Goal: Information Seeking & Learning: Learn about a topic

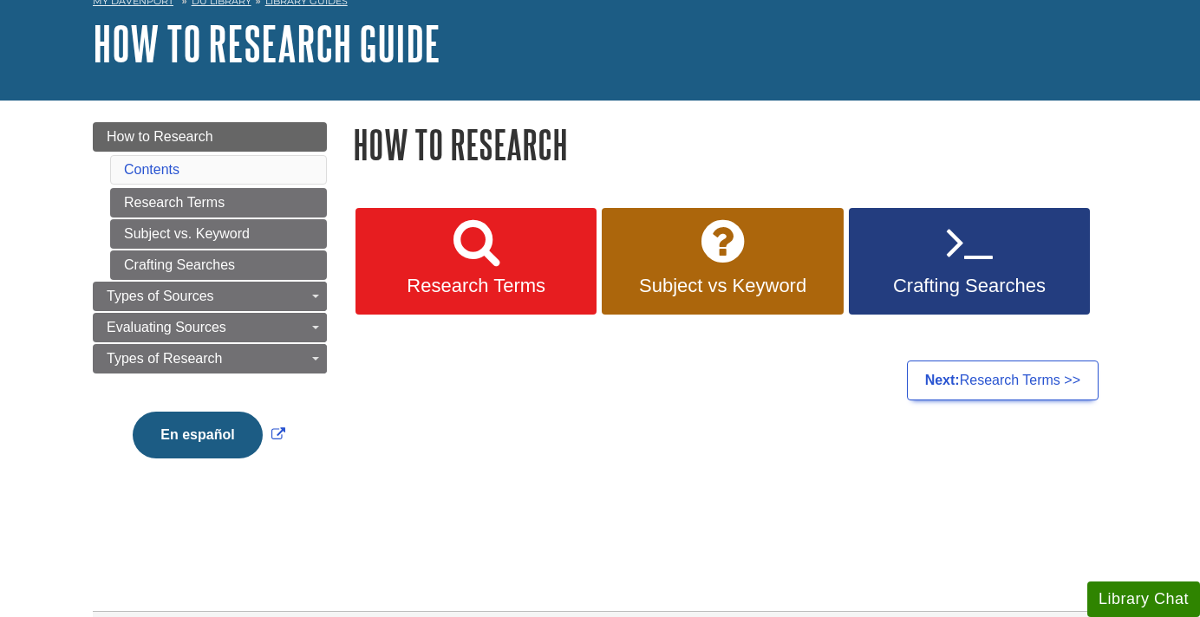
scroll to position [112, 0]
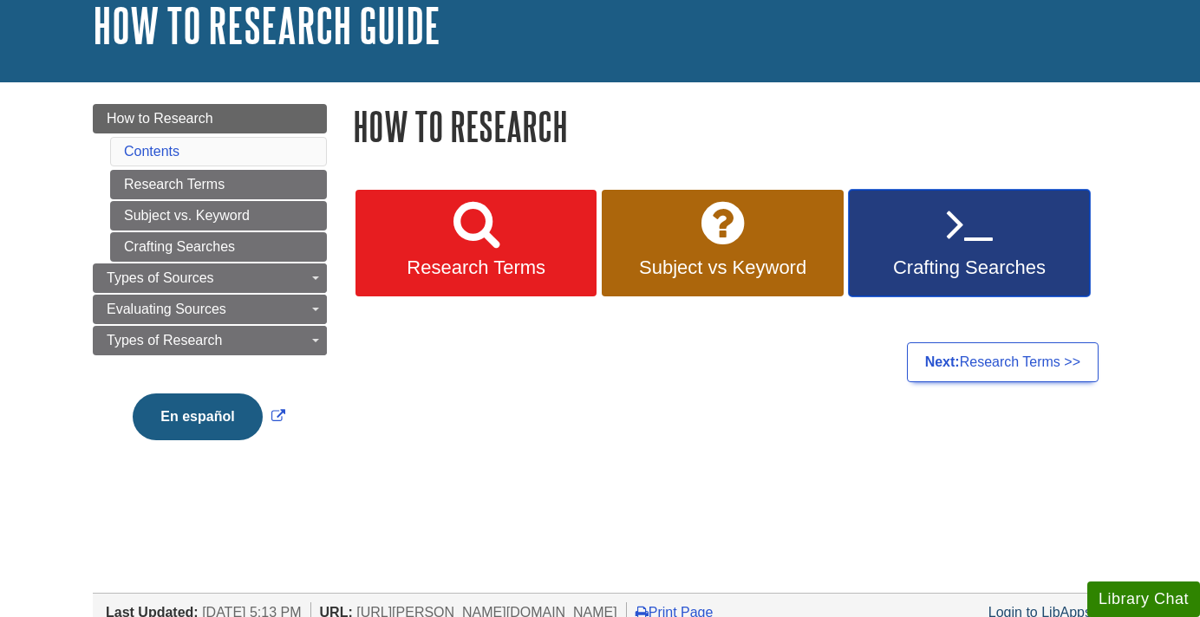
click at [977, 231] on icon at bounding box center [969, 224] width 46 height 50
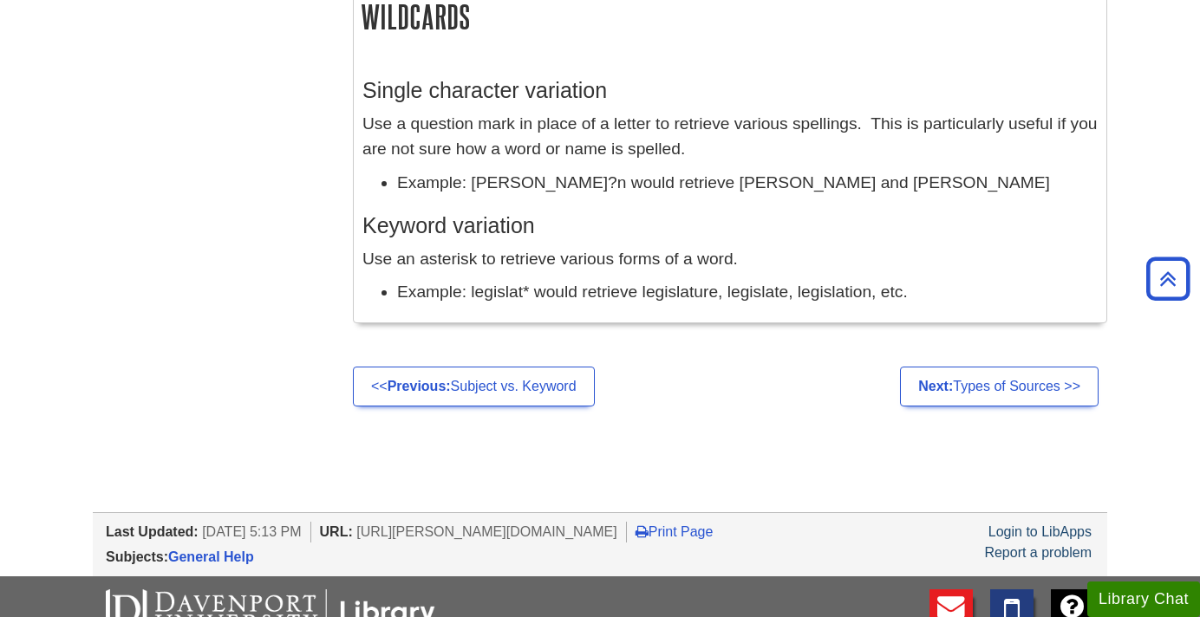
scroll to position [1650, 0]
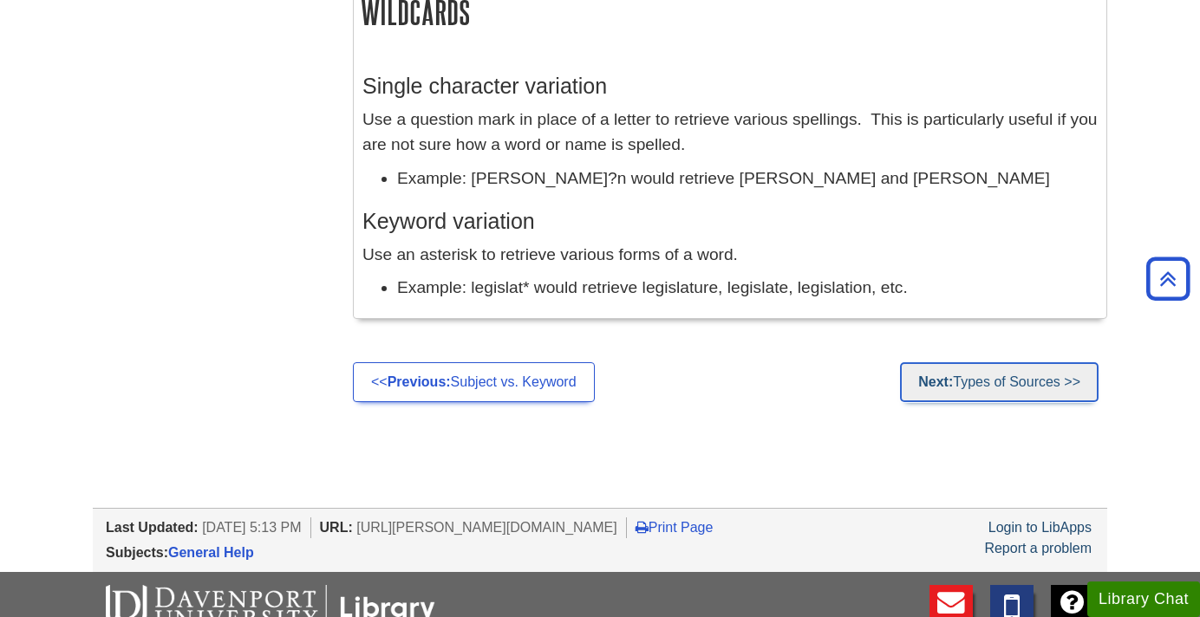
click at [1004, 373] on link "Next: Types of Sources >>" at bounding box center [999, 382] width 199 height 40
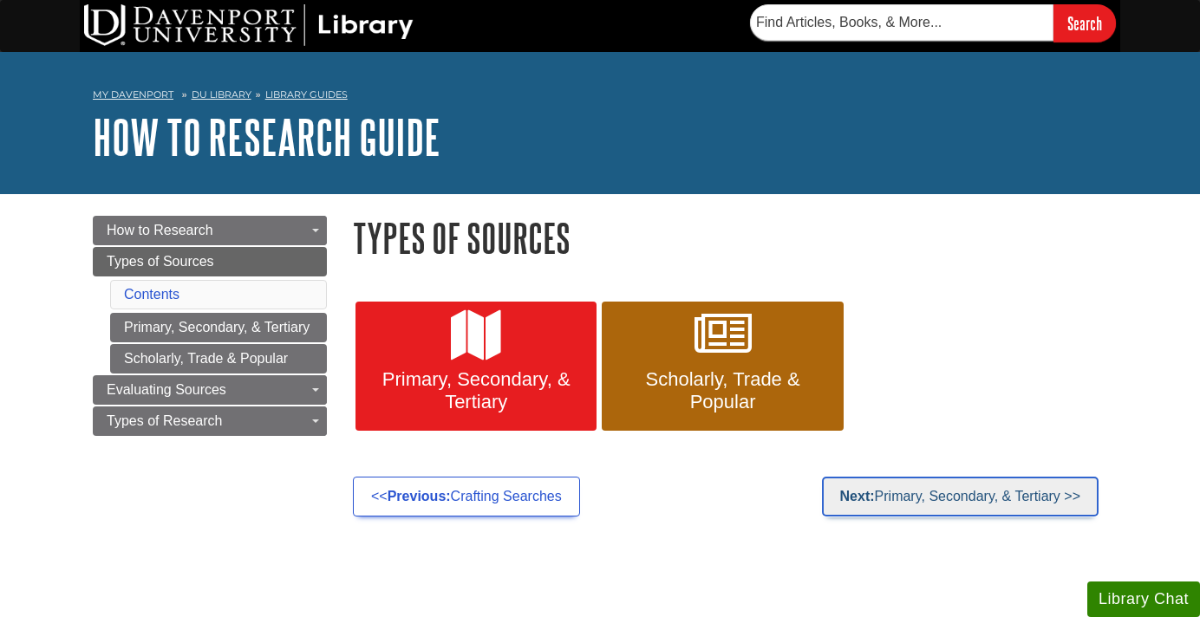
click at [954, 485] on link "Next: Primary, Secondary, & Tertiary >>" at bounding box center [960, 497] width 277 height 40
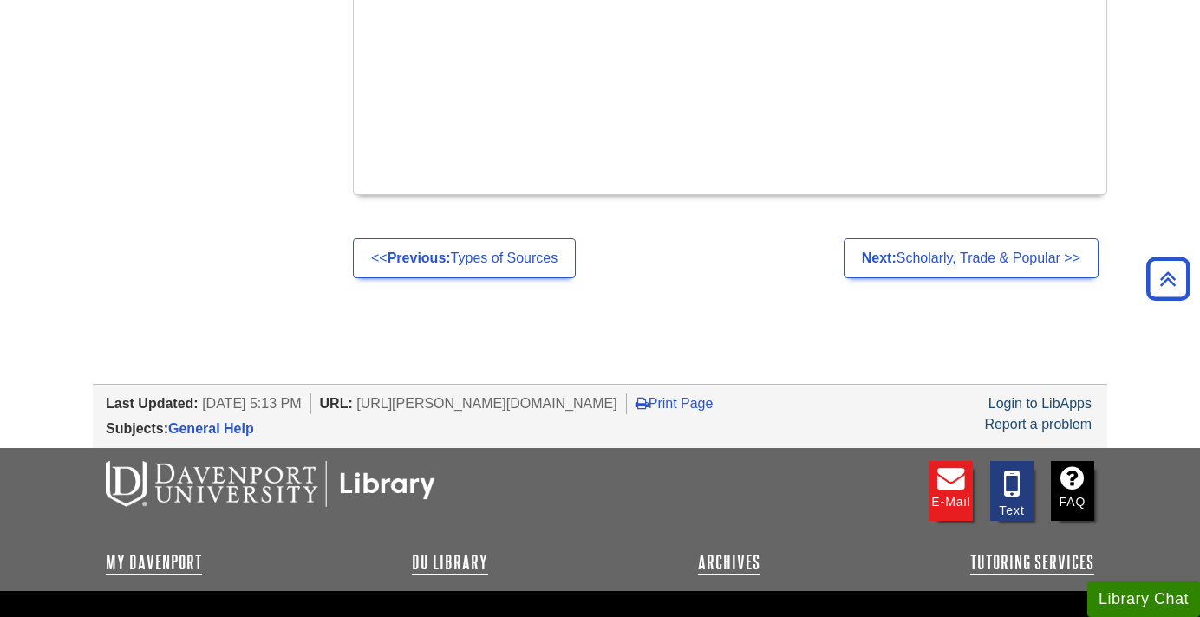
scroll to position [1200, 0]
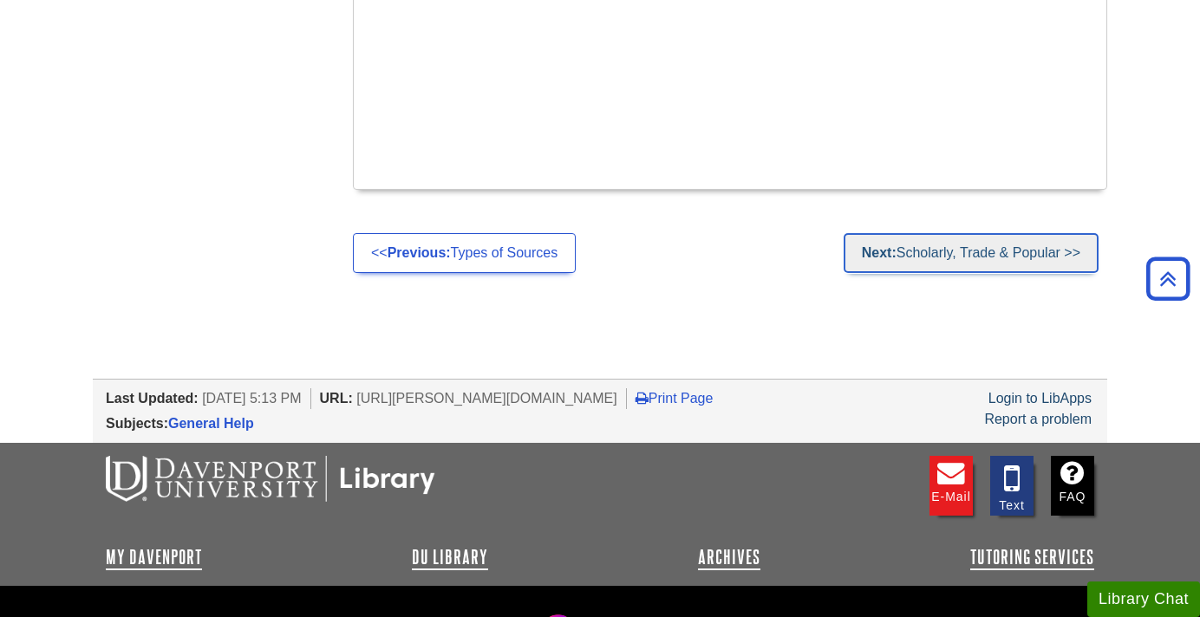
click at [928, 233] on link "Next: Scholarly, Trade & Popular >>" at bounding box center [970, 253] width 255 height 40
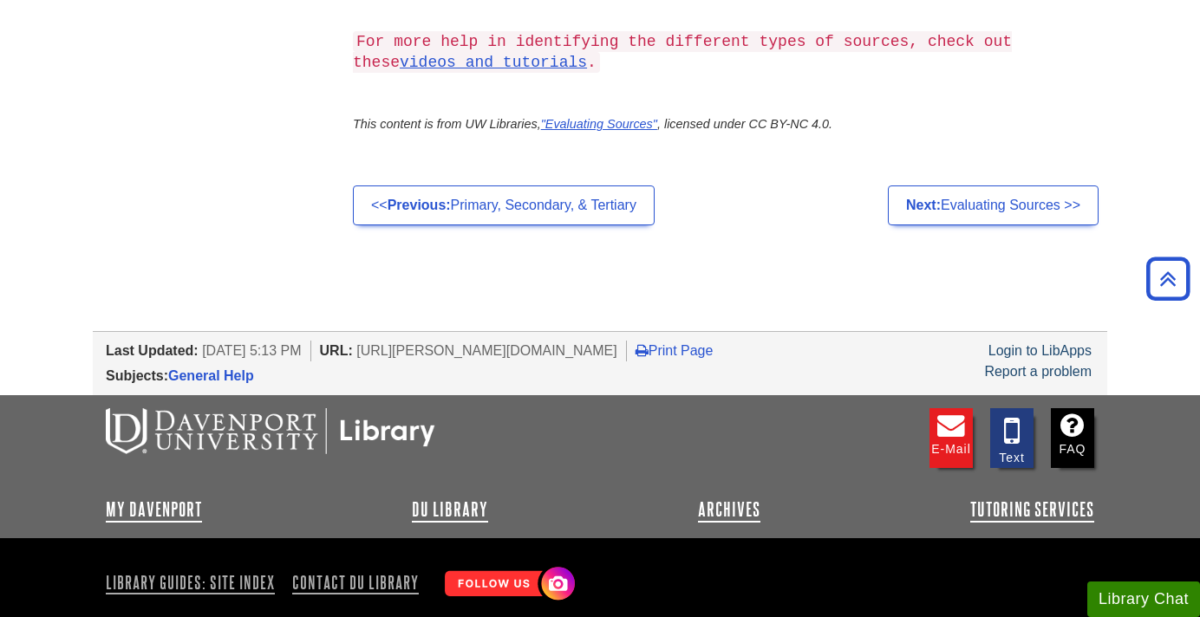
scroll to position [1859, 0]
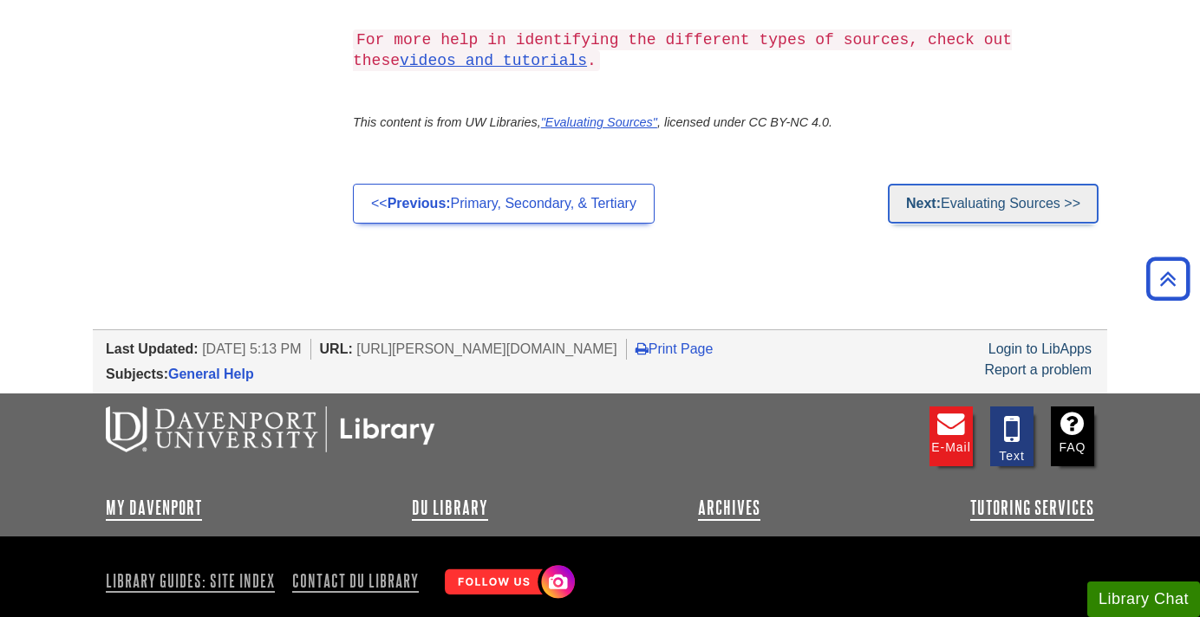
click at [966, 199] on link "Next: Evaluating Sources >>" at bounding box center [993, 204] width 211 height 40
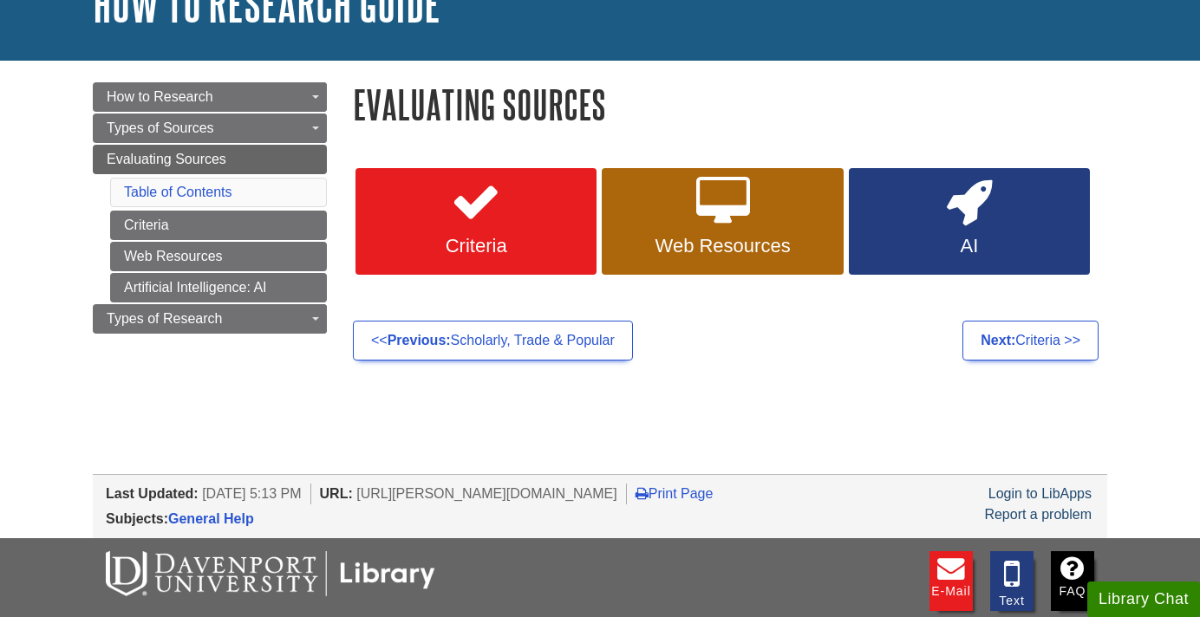
scroll to position [141, 0]
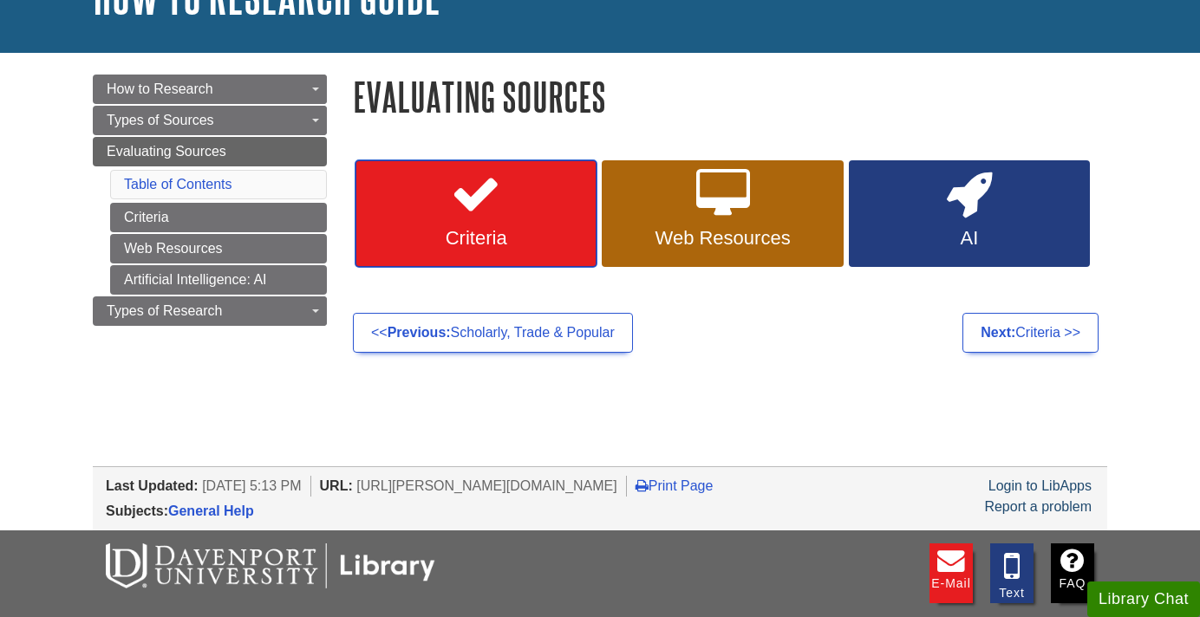
click at [582, 231] on span "Criteria" at bounding box center [475, 238] width 215 height 23
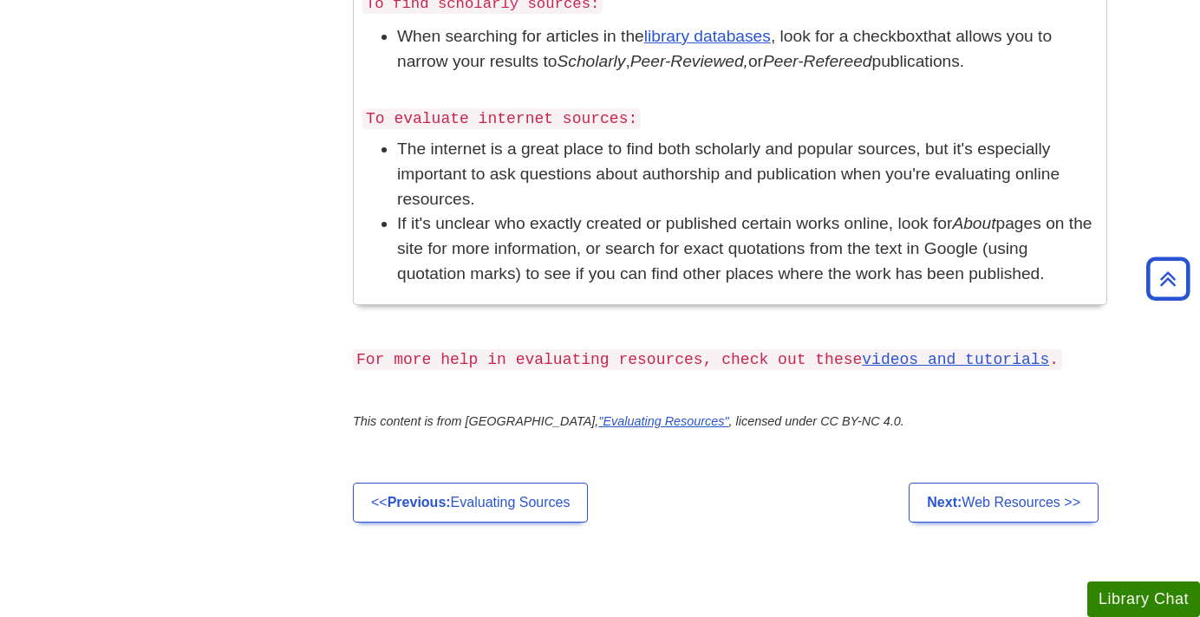
scroll to position [1317, 0]
click at [1008, 484] on link "Next: Web Resources >>" at bounding box center [1003, 504] width 190 height 40
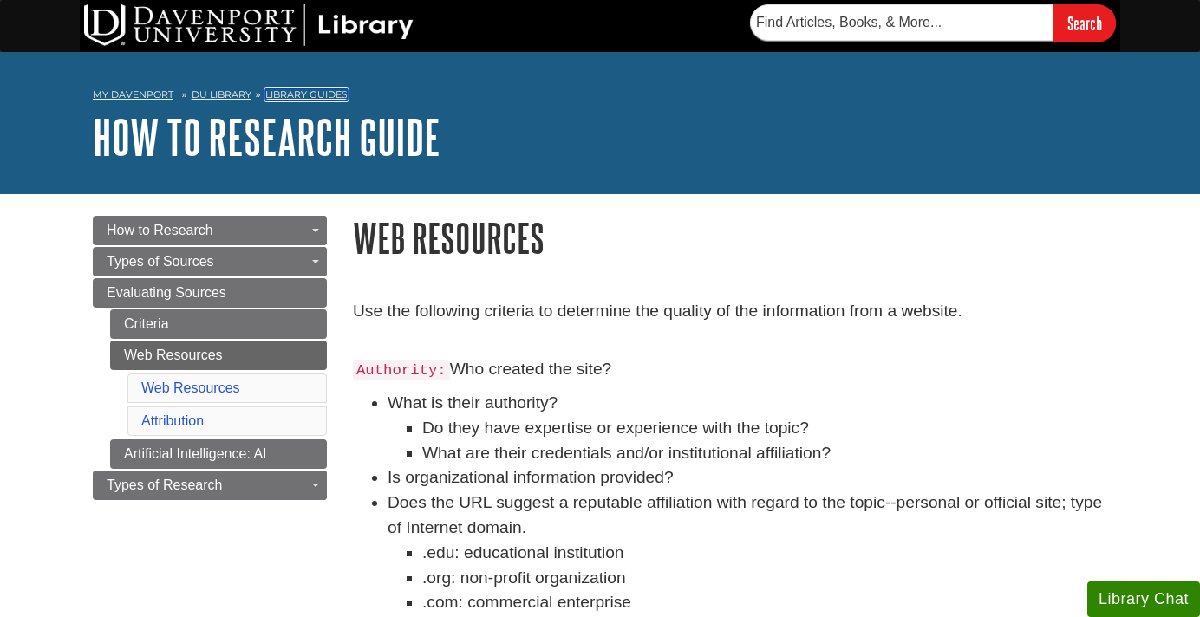
click at [292, 94] on link "Library Guides" at bounding box center [306, 94] width 82 height 12
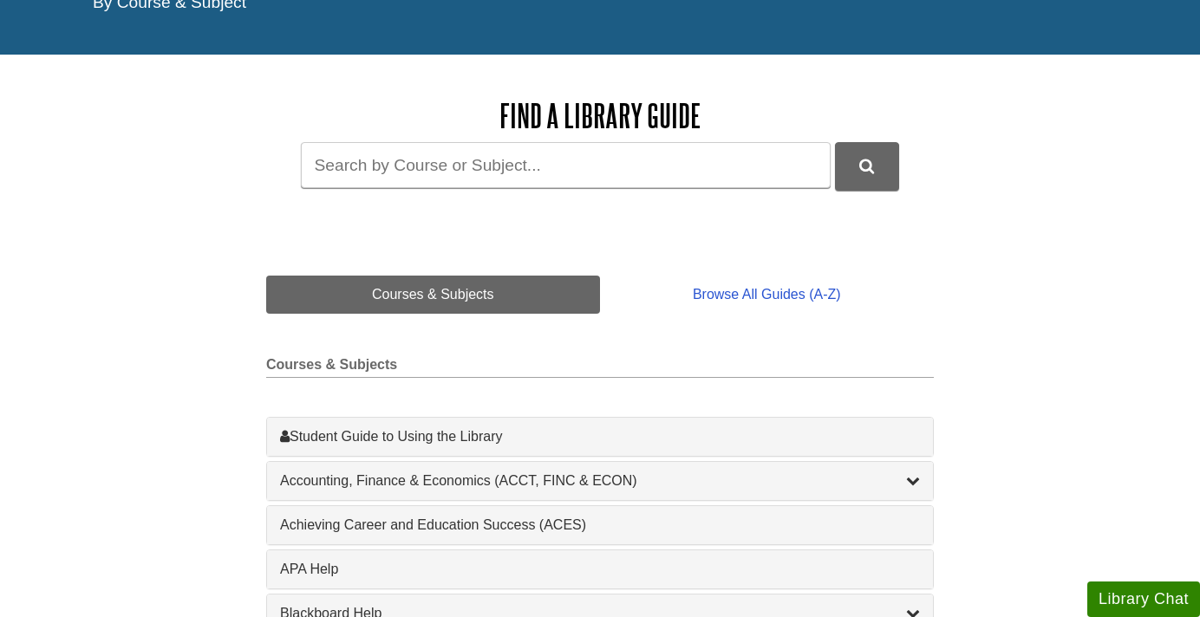
scroll to position [179, 0]
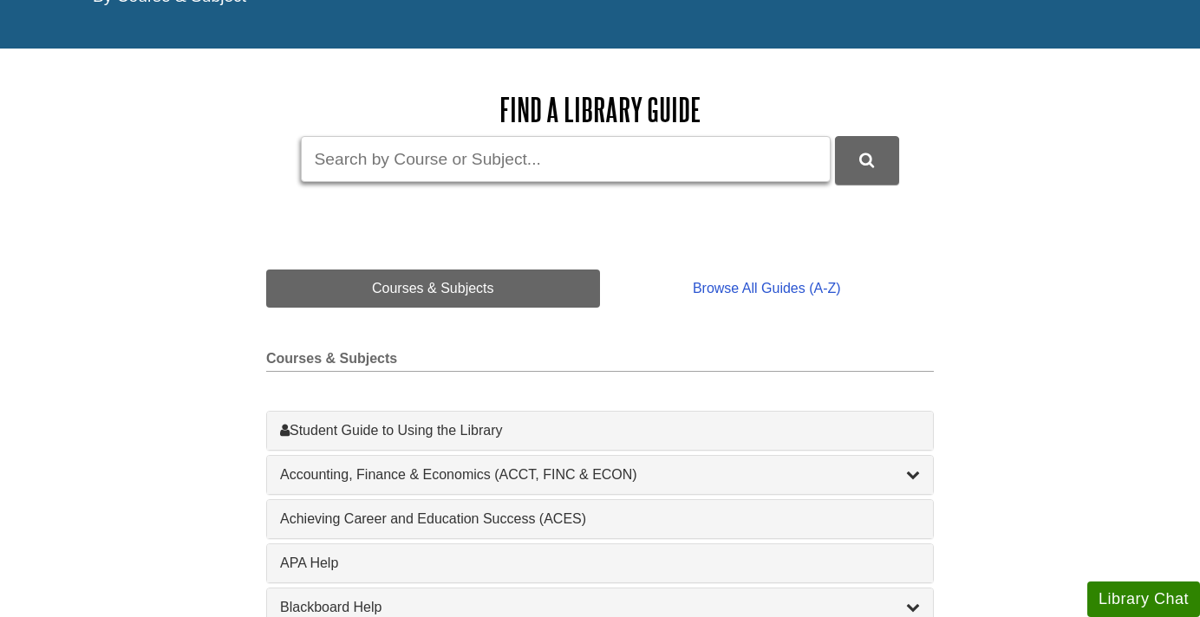
click at [452, 173] on input "Guide Search Terms" at bounding box center [566, 159] width 530 height 46
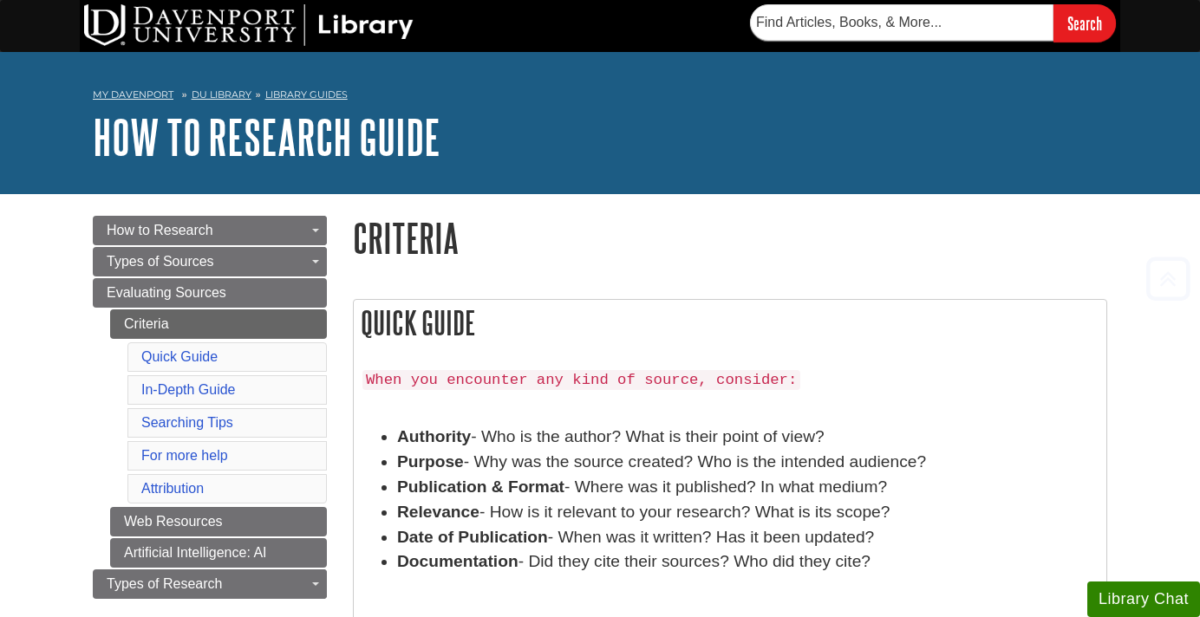
scroll to position [1317, 0]
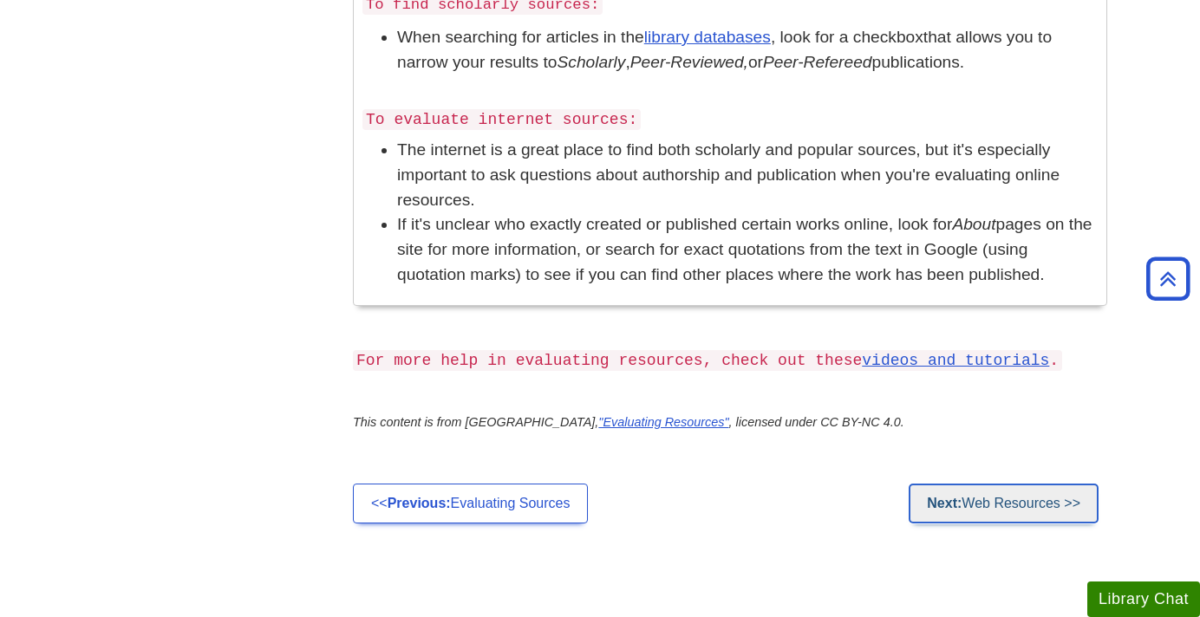
click at [938, 496] on strong "Next:" at bounding box center [944, 503] width 35 height 15
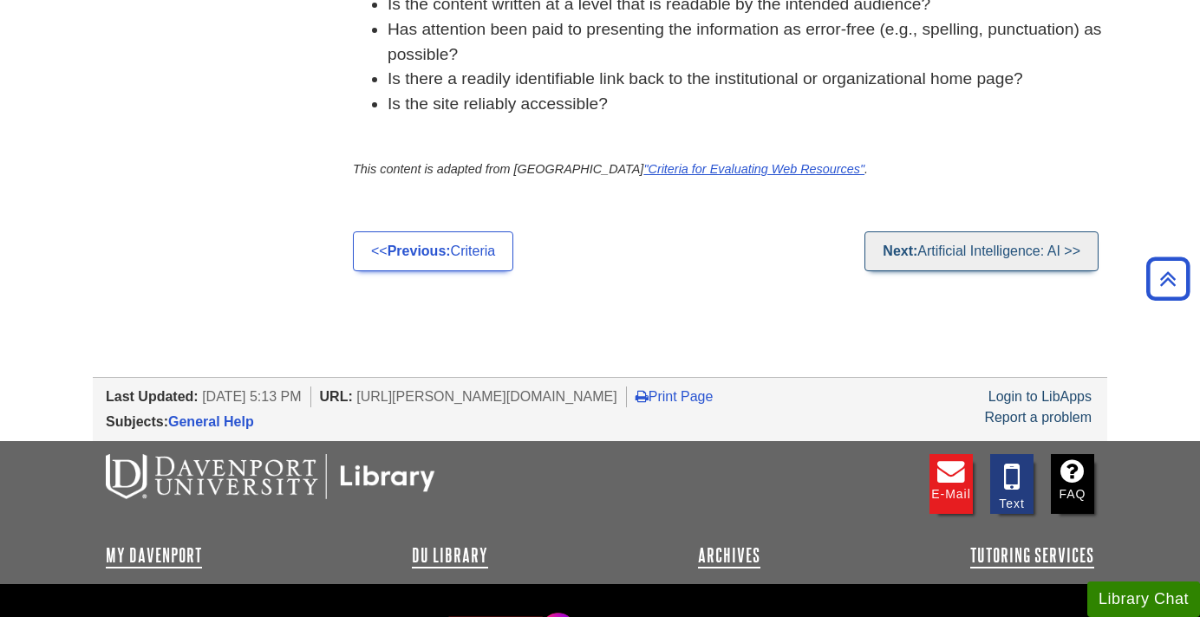
scroll to position [1257, 0]
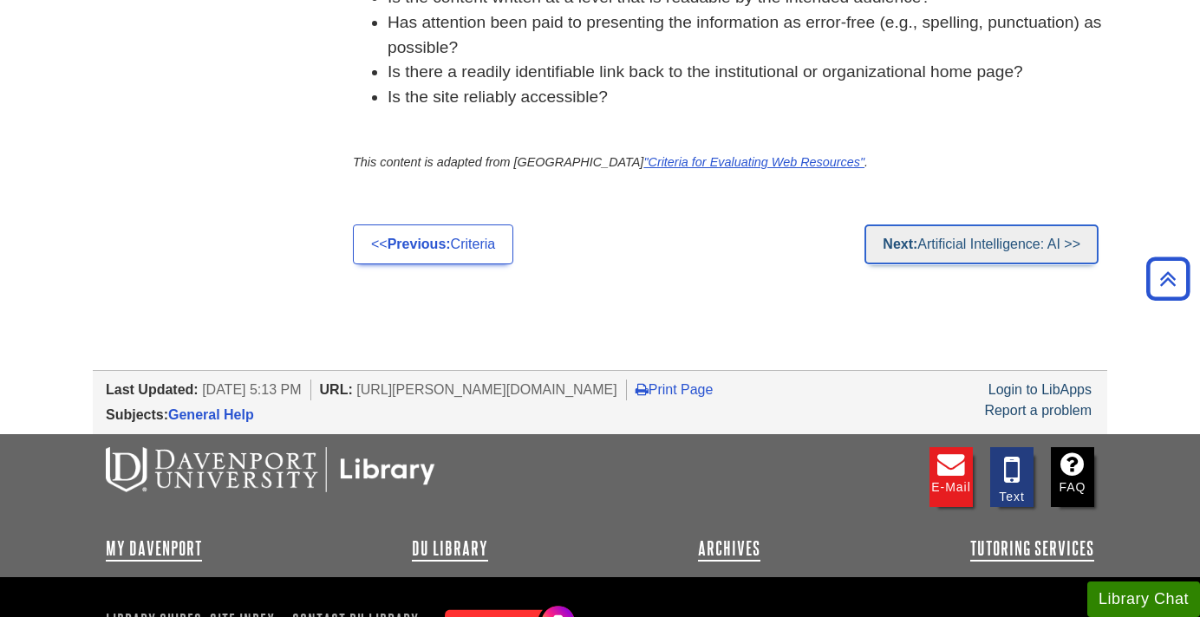
click at [959, 264] on link "Next: Artificial Intelligence: AI >>" at bounding box center [981, 245] width 234 height 40
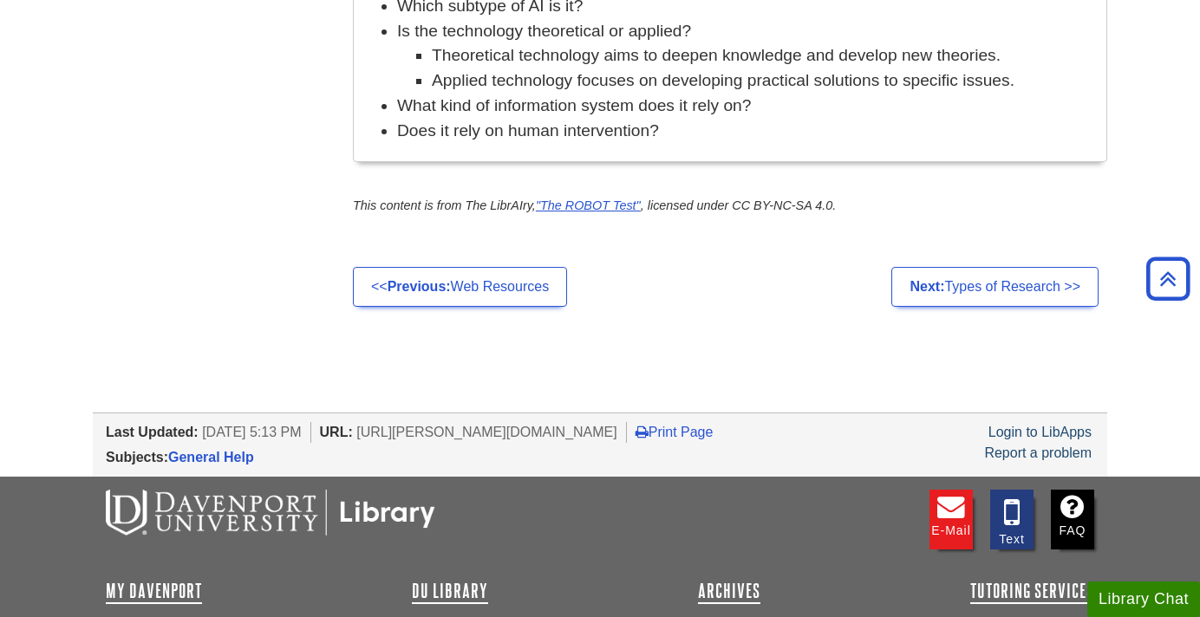
scroll to position [1766, 0]
click at [959, 286] on link "Next: Types of Research >>" at bounding box center [994, 286] width 207 height 40
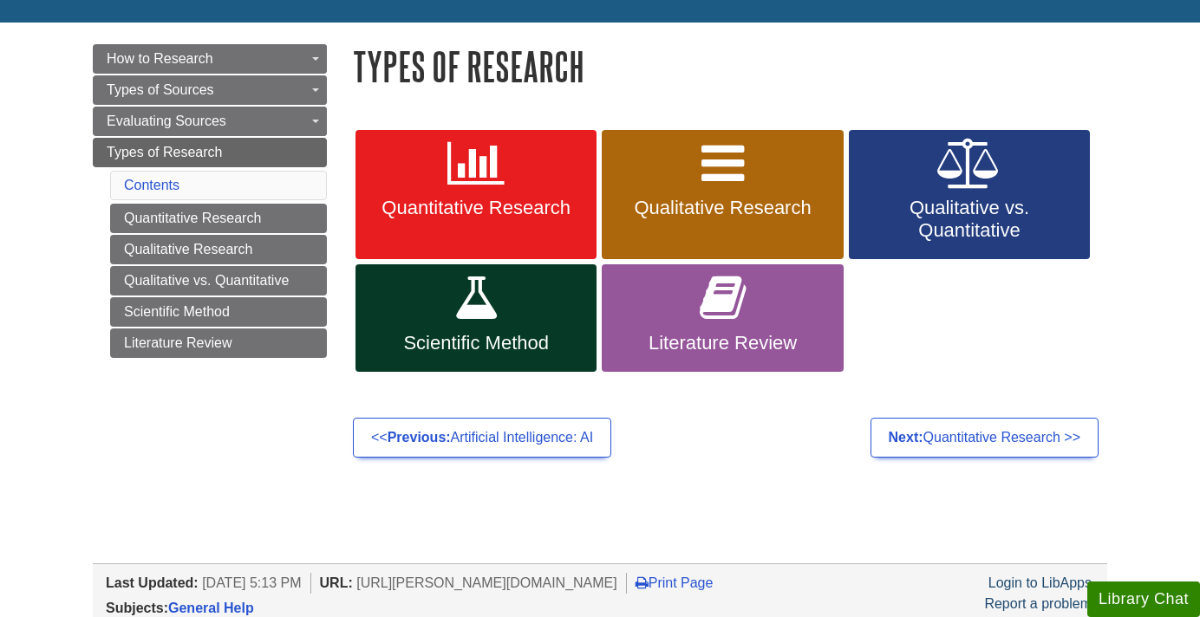
scroll to position [173, 0]
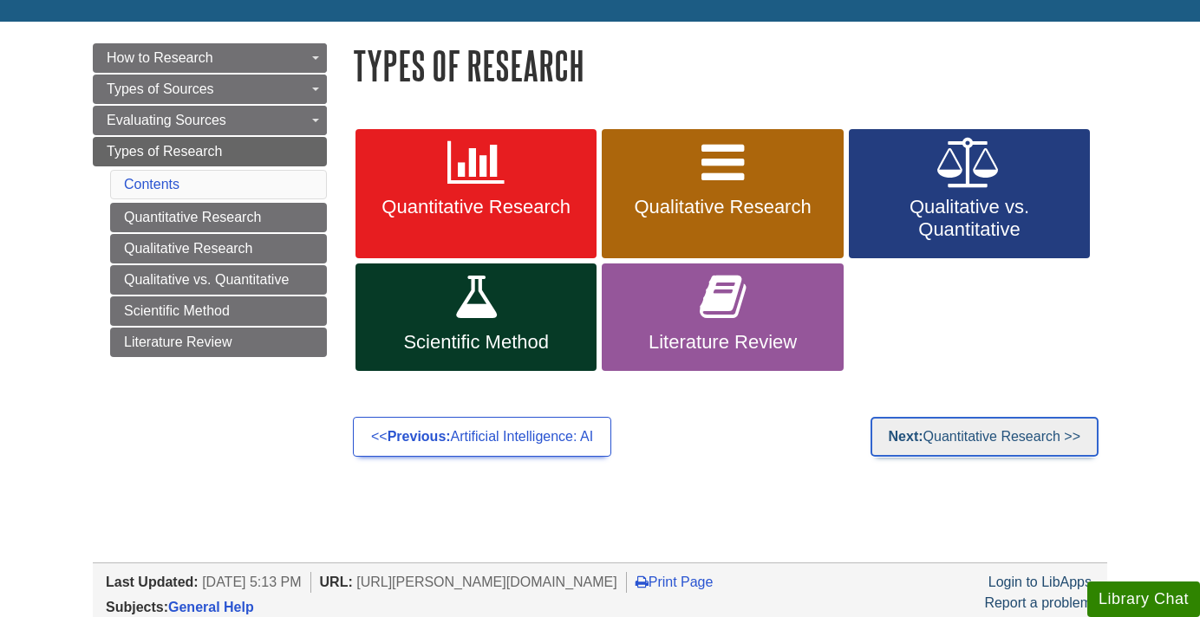
click at [1006, 422] on link "Next: Quantitative Research >>" at bounding box center [984, 437] width 228 height 40
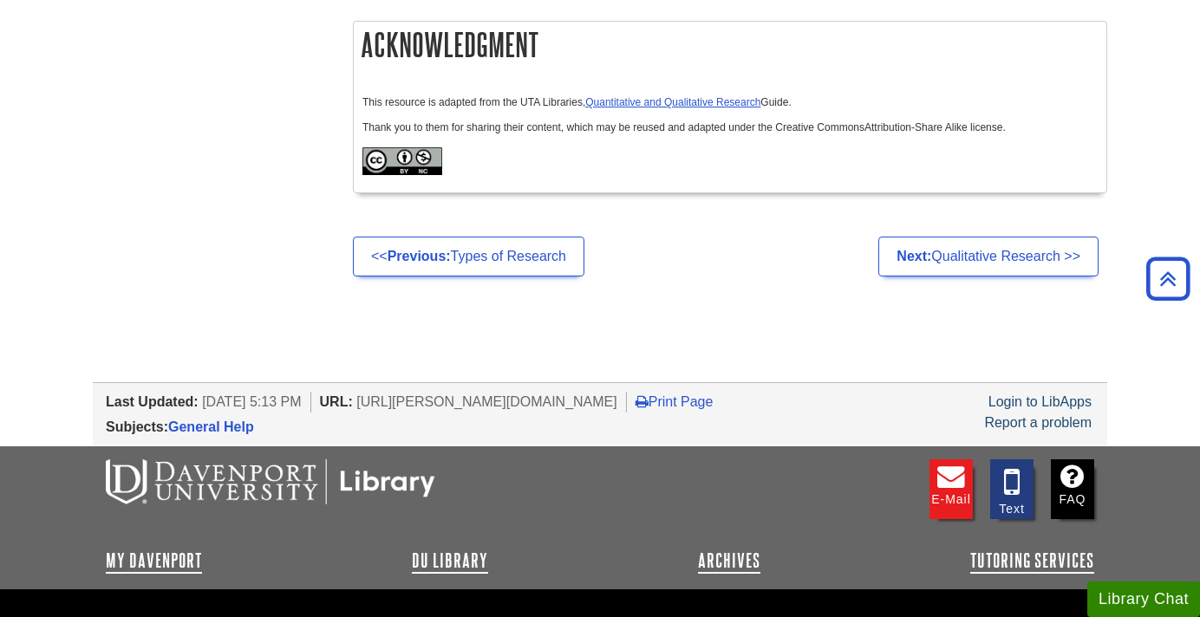
scroll to position [1977, 0]
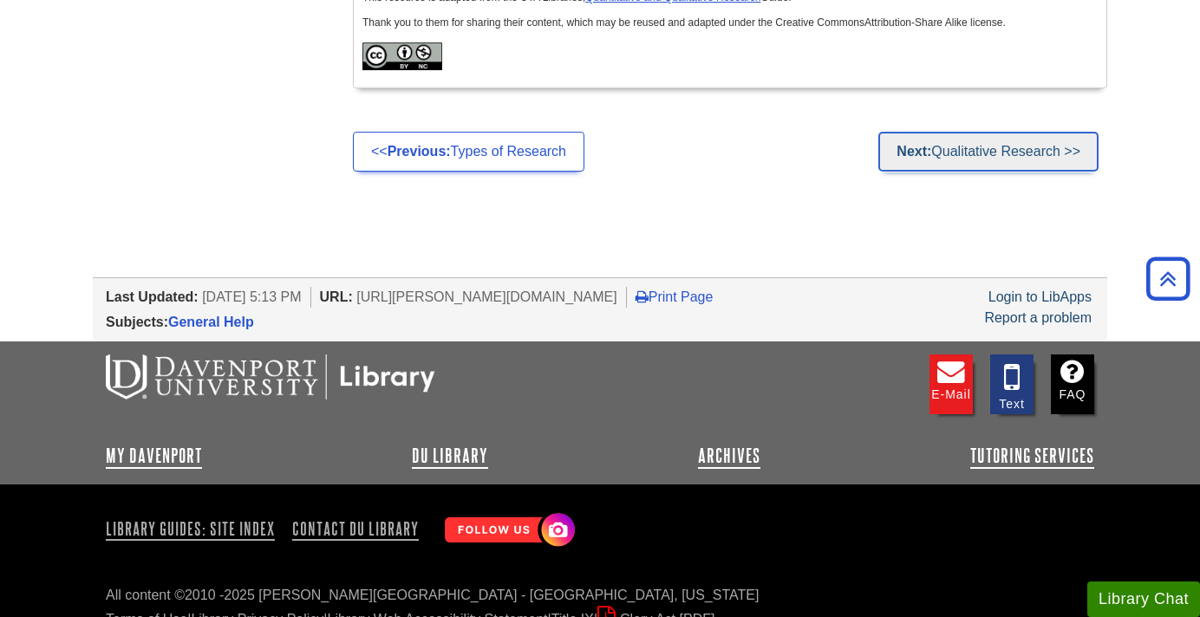
click at [1019, 137] on link "Next: Qualitative Research >>" at bounding box center [988, 152] width 220 height 40
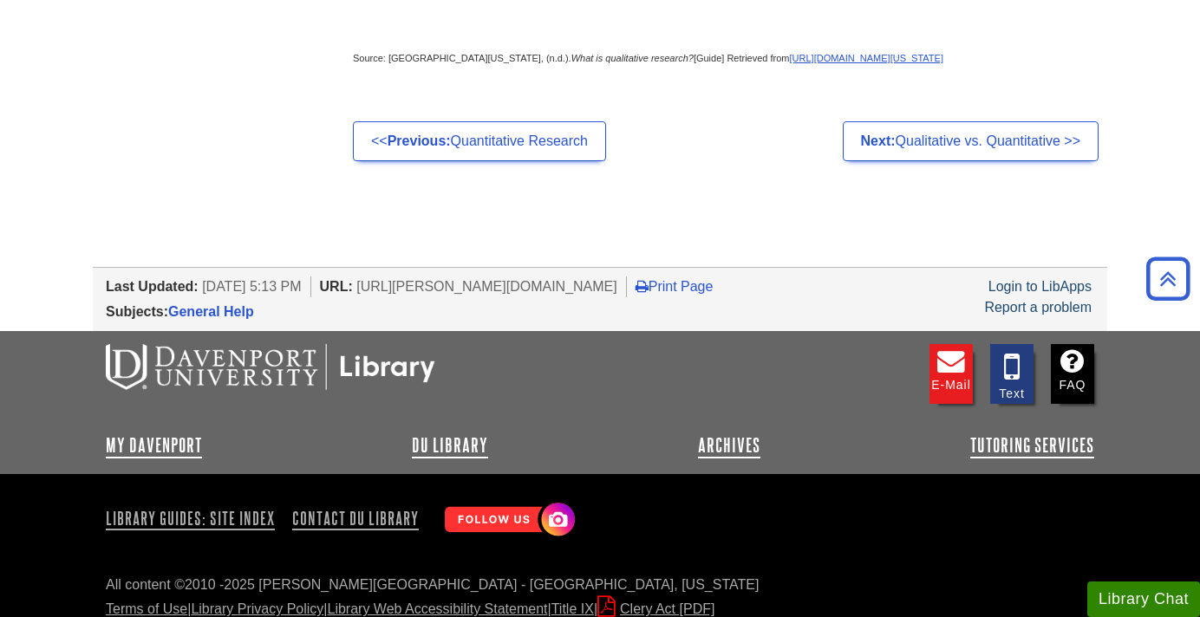
scroll to position [816, 0]
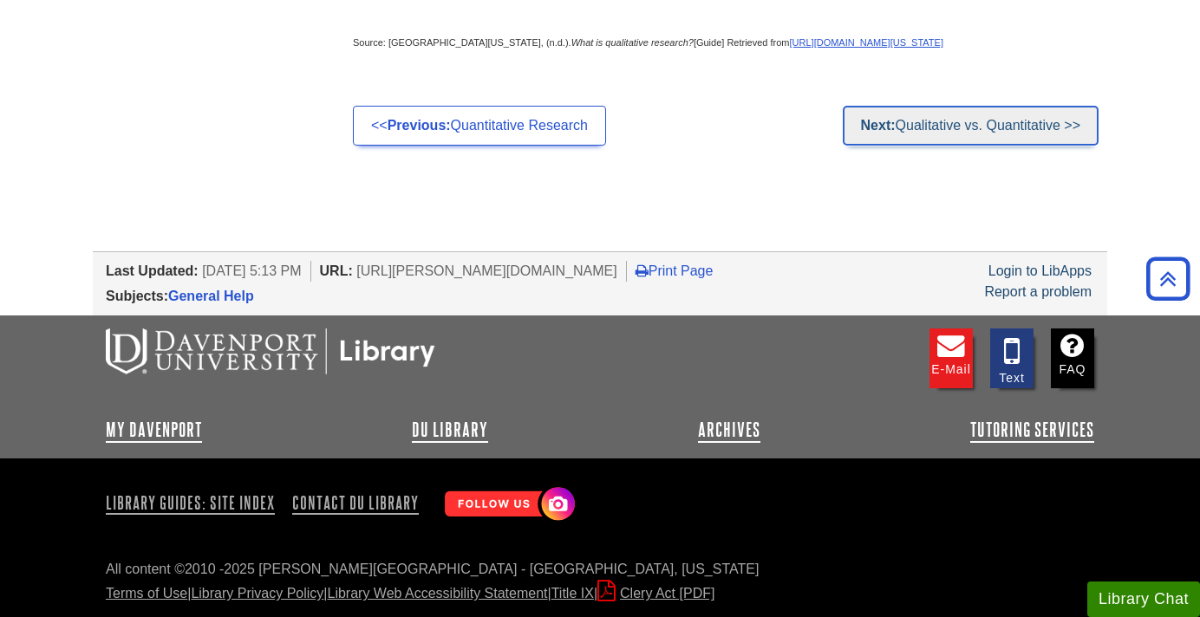
click at [877, 133] on strong "Next:" at bounding box center [878, 125] width 35 height 15
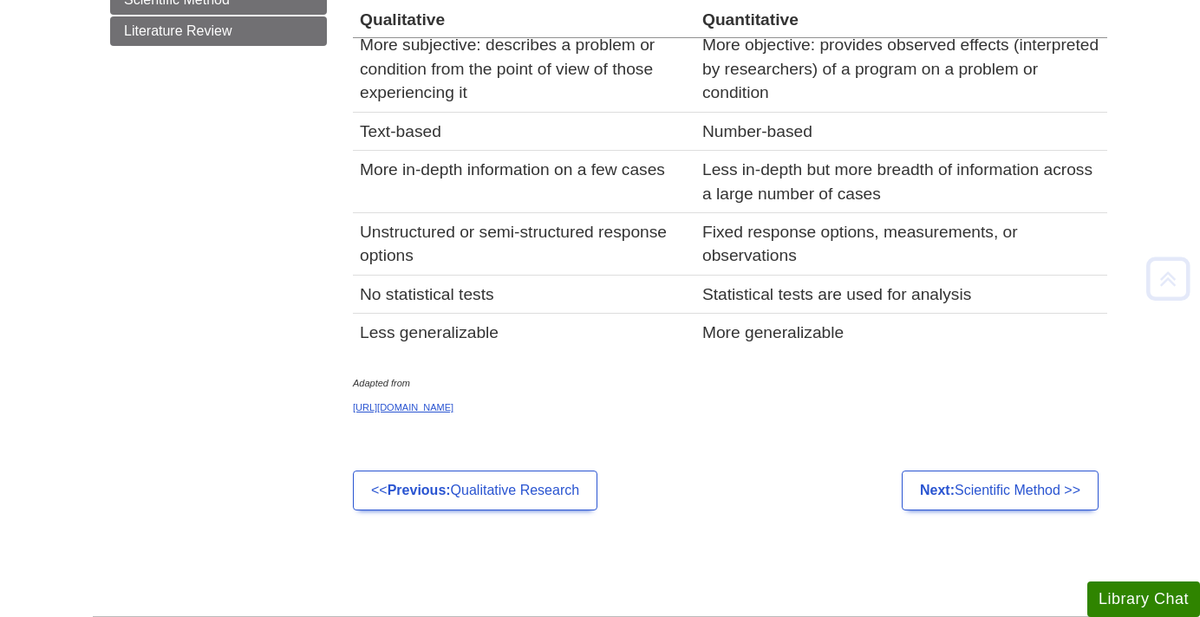
scroll to position [528, 0]
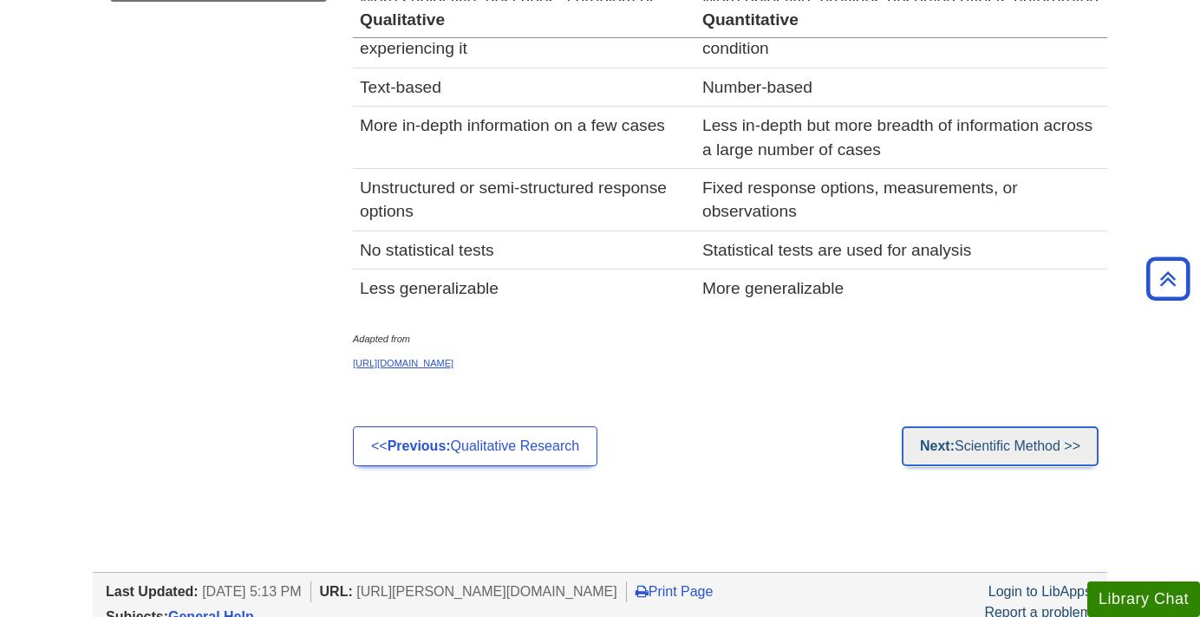
click at [999, 443] on link "Next: Scientific Method >>" at bounding box center [1000, 446] width 197 height 40
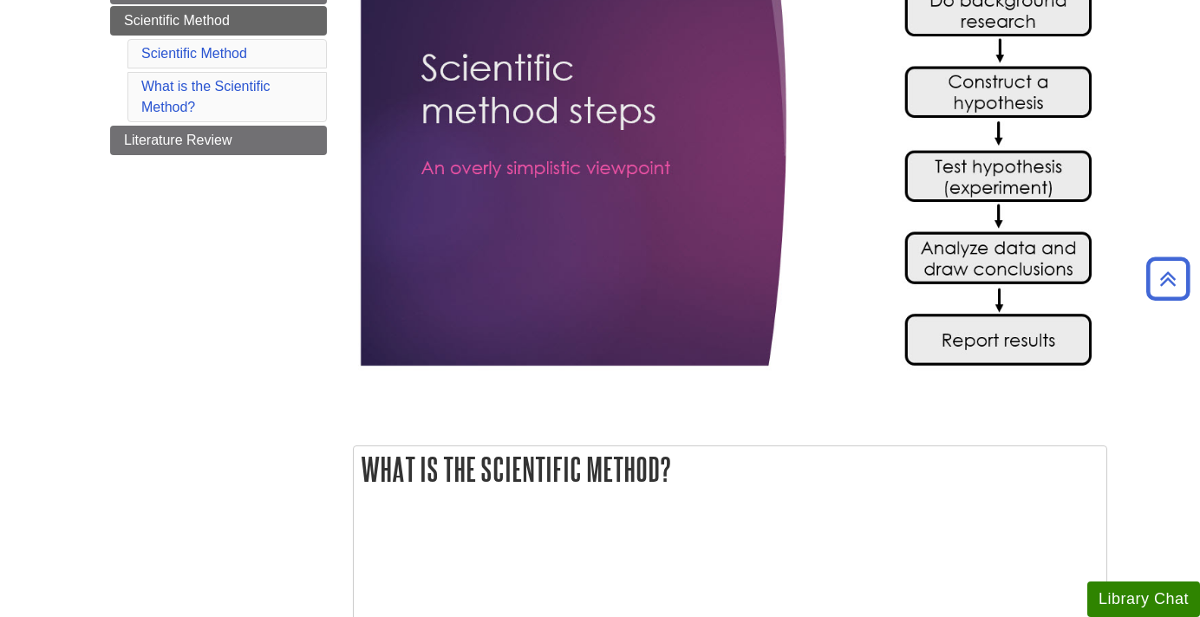
scroll to position [1286, 0]
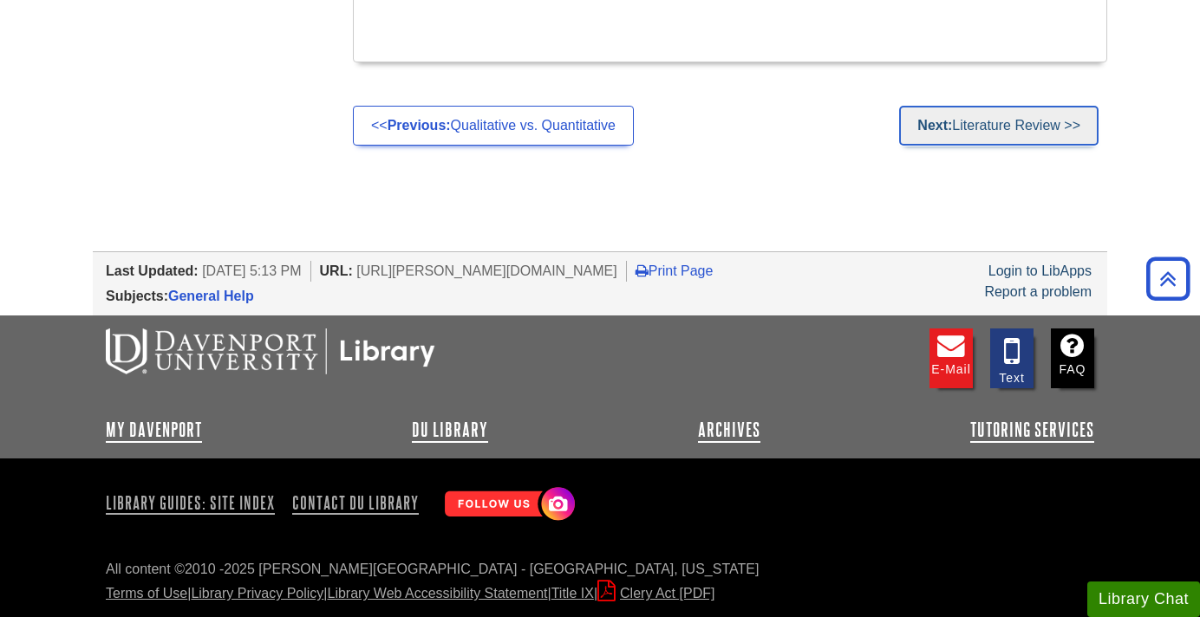
click at [945, 127] on strong "Next:" at bounding box center [934, 125] width 35 height 15
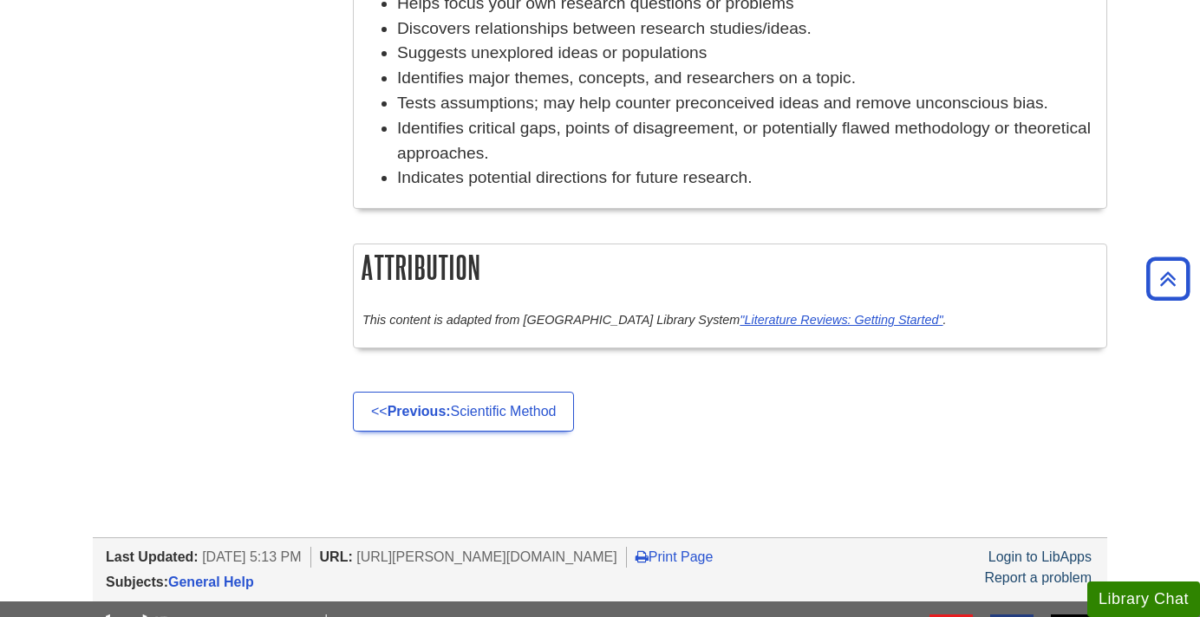
scroll to position [972, 0]
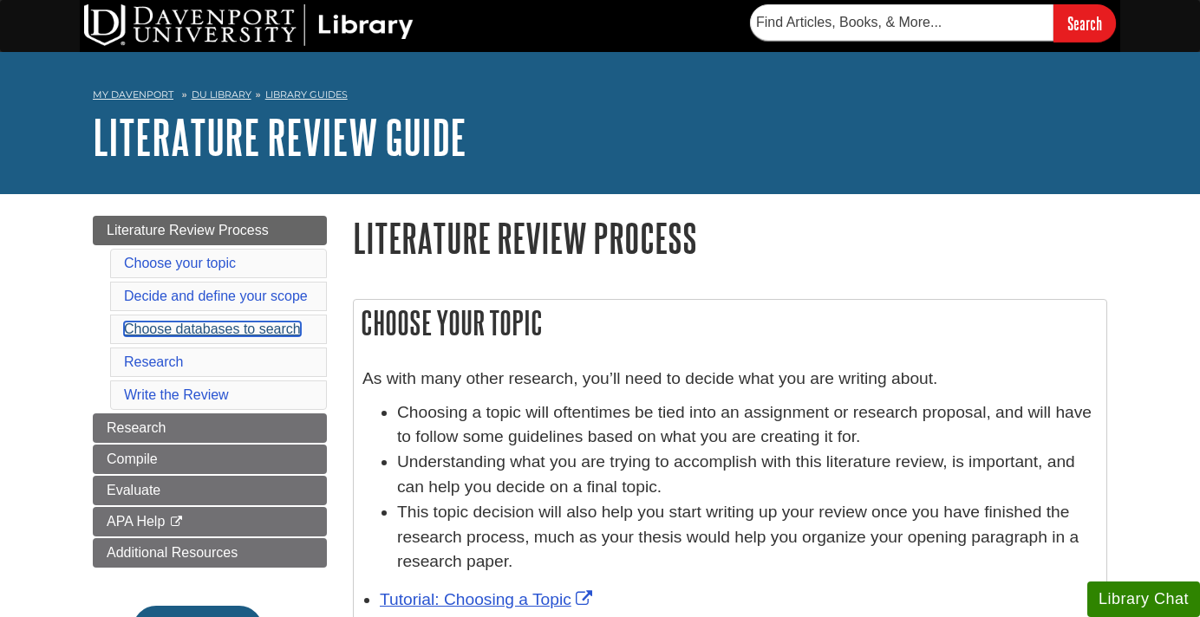
click at [228, 331] on link "Choose databases to search" at bounding box center [212, 329] width 177 height 15
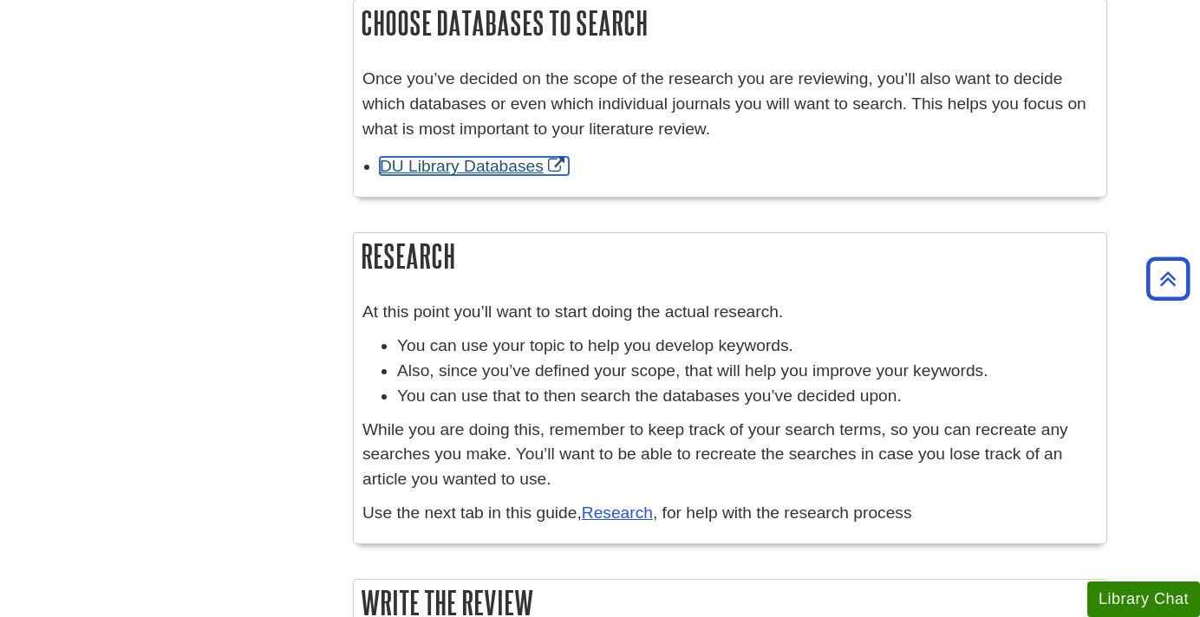
click at [437, 169] on link "DU Library Databases" at bounding box center [474, 166] width 189 height 18
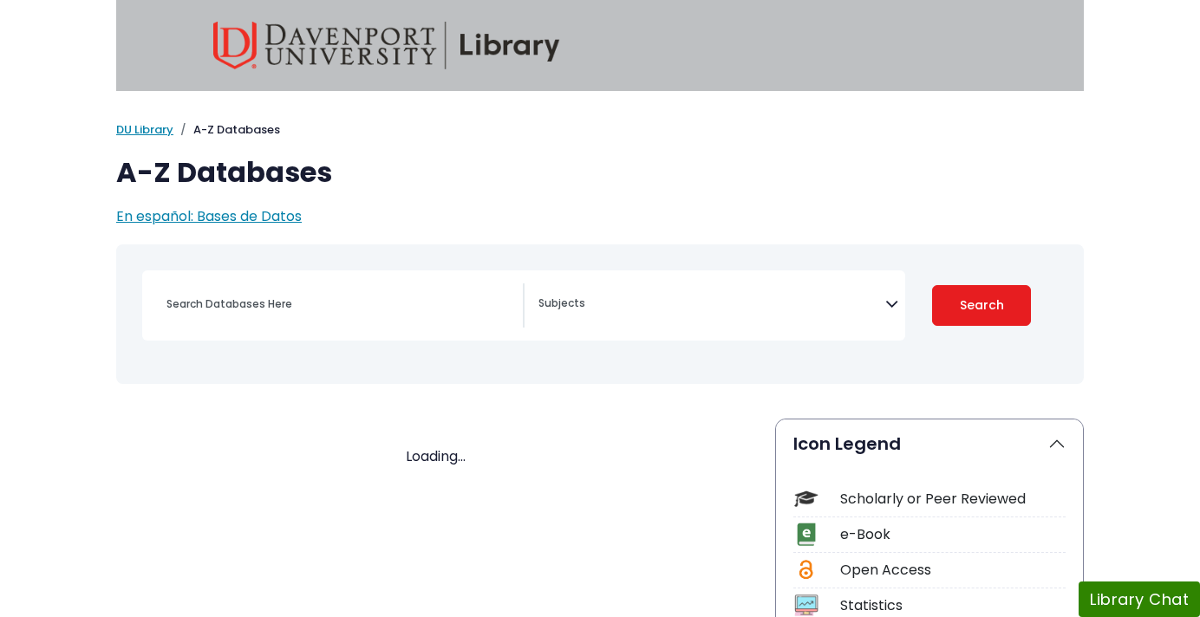
select select "Database Subject Filter"
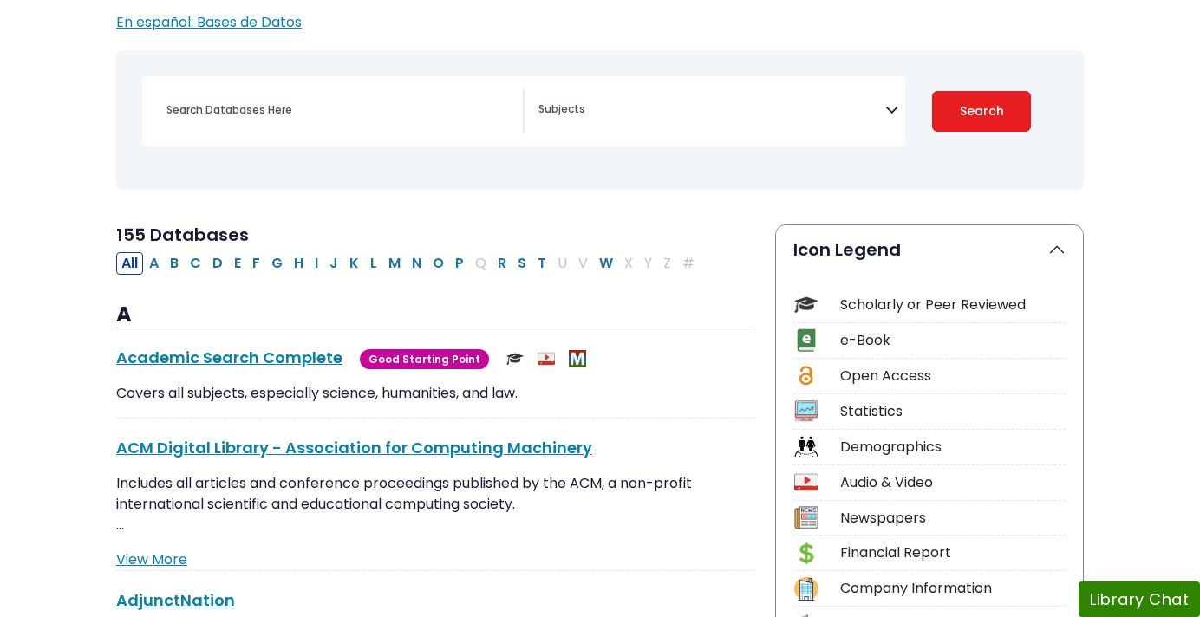
scroll to position [196, 0]
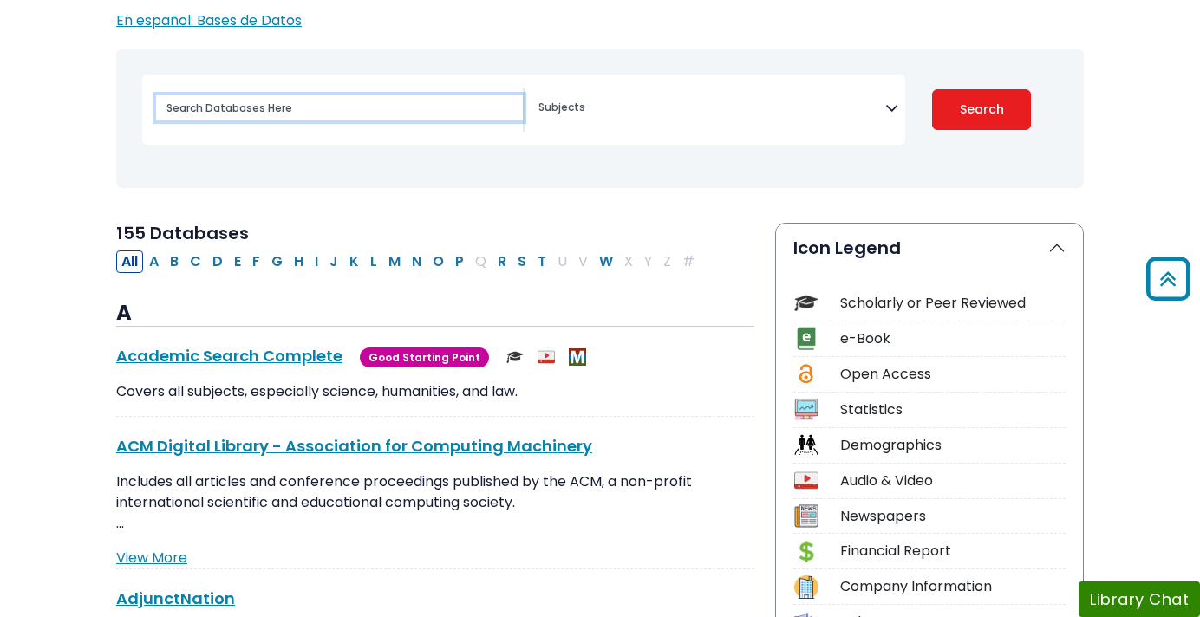
click at [368, 107] on input "Search database by title or keyword" at bounding box center [339, 107] width 367 height 25
type input "cinahl"
click at [932, 89] on button "Search" at bounding box center [981, 109] width 99 height 41
select select "Database Subject Filter"
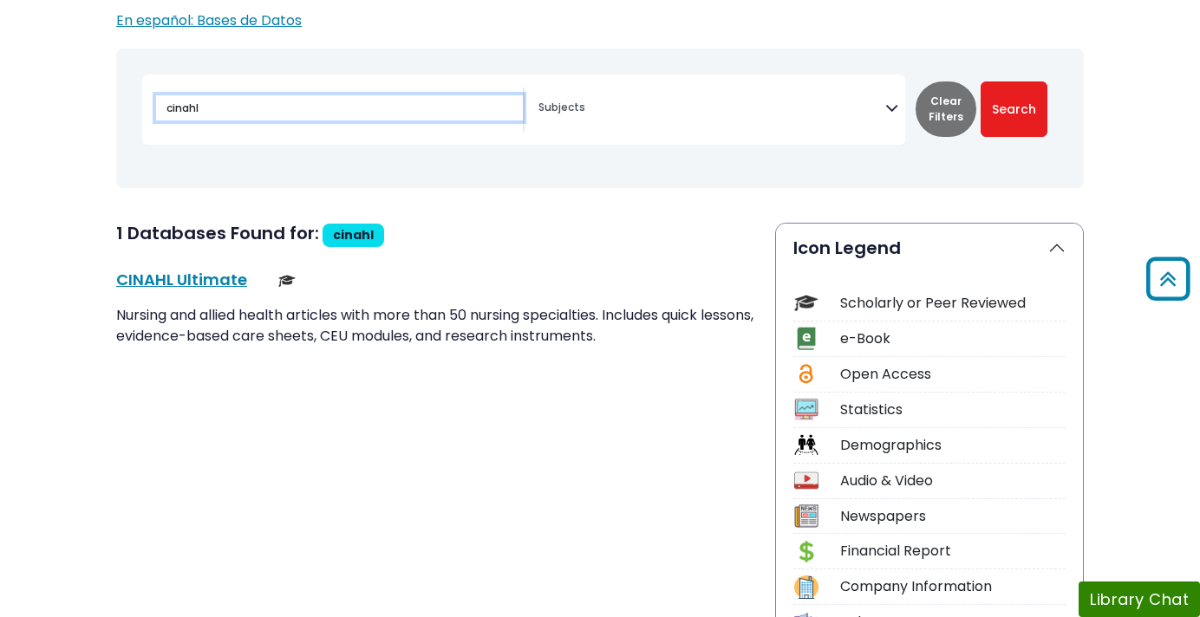
drag, startPoint x: 270, startPoint y: 114, endPoint x: 270, endPoint y: 49, distance: 65.0
click at [270, 62] on div "cinahl Advertising" at bounding box center [600, 118] width 947 height 126
type input "m"
type input "pubmed"
click at [980, 81] on button "Search" at bounding box center [1013, 108] width 67 height 55
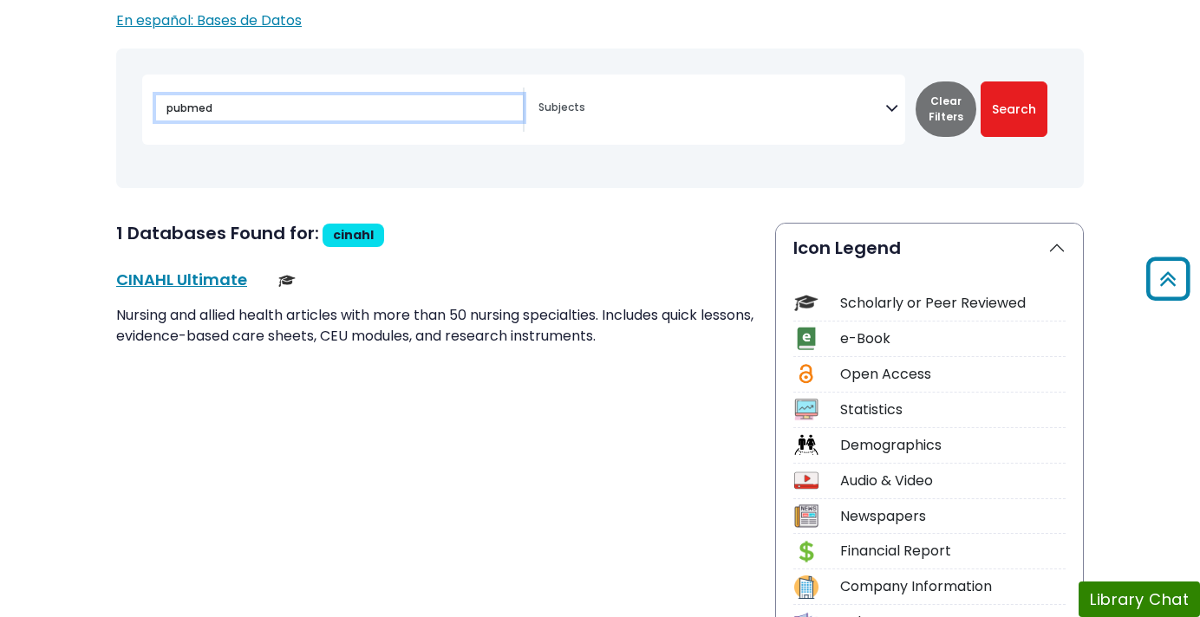
select select "Database Subject Filter"
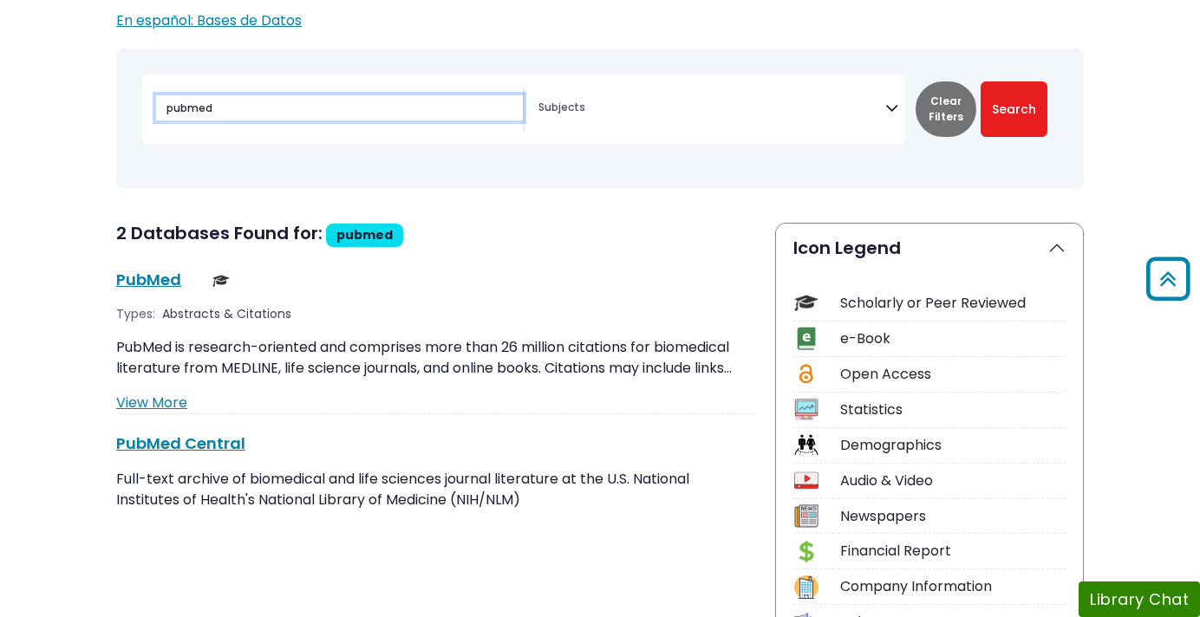
click at [363, 105] on input "pubmed" at bounding box center [339, 107] width 367 height 25
type input "mesh"
click at [980, 81] on button "Search" at bounding box center [1013, 108] width 67 height 55
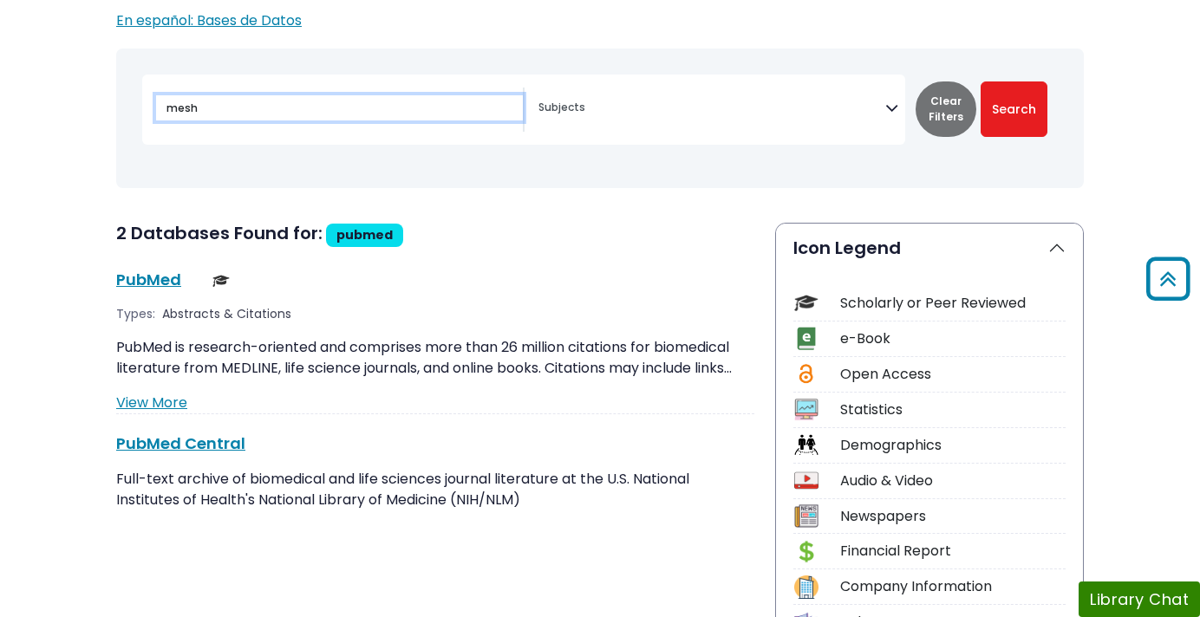
select select "Database Subject Filter"
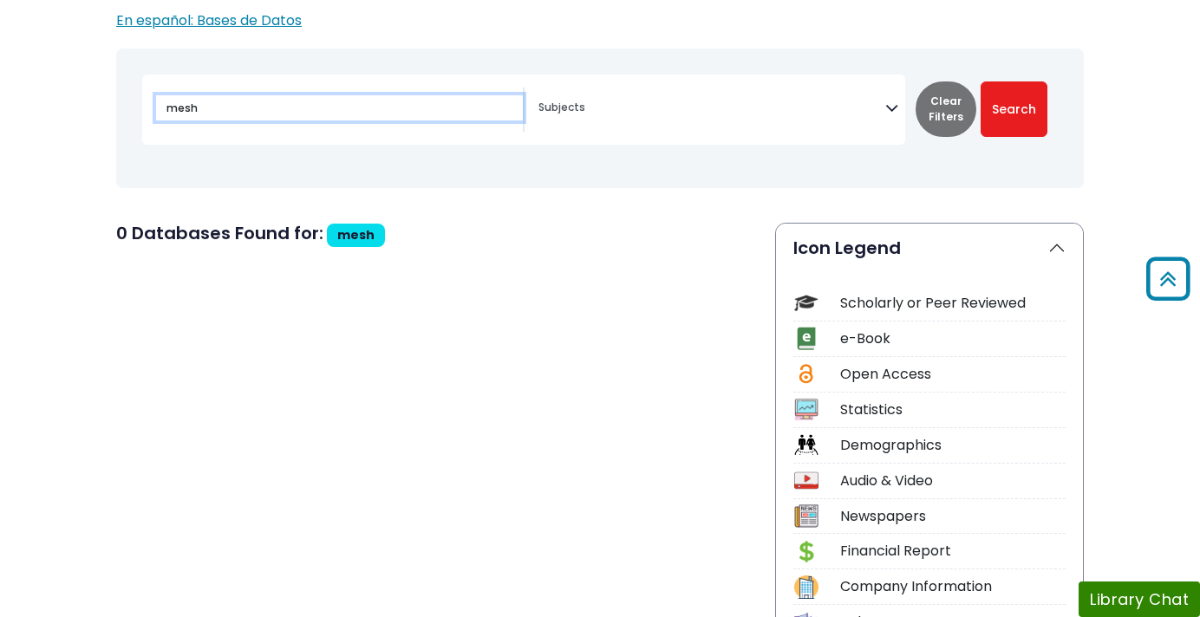
click at [503, 107] on input "mesh" at bounding box center [339, 107] width 367 height 25
type input "embase"
click at [980, 81] on button "Search" at bounding box center [1013, 108] width 67 height 55
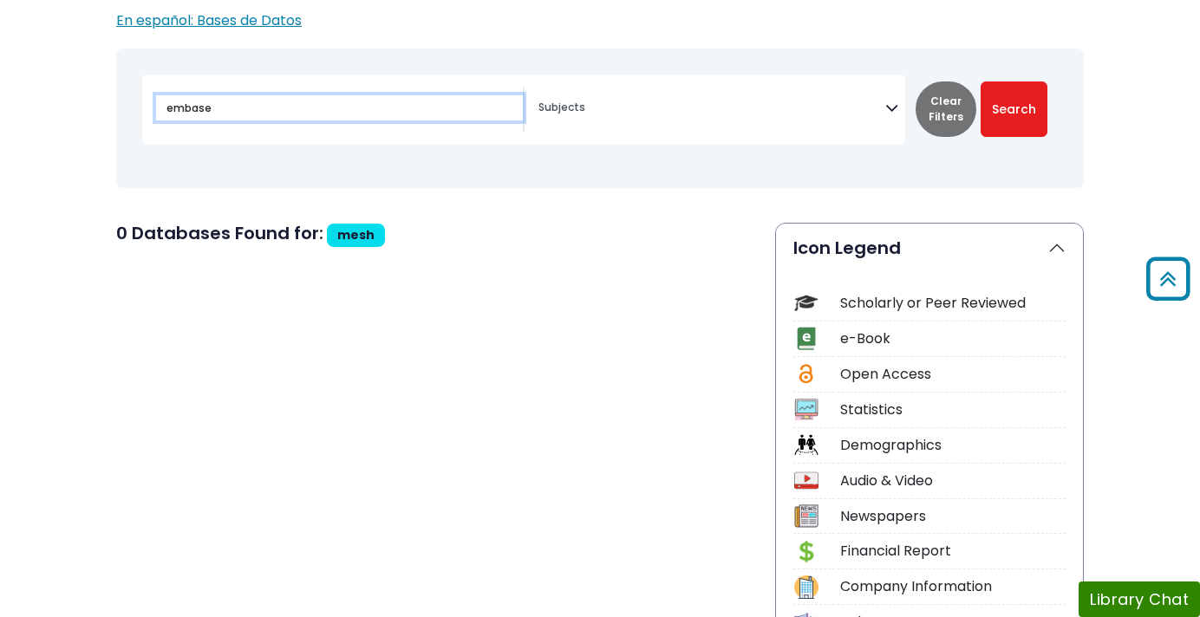
select select "Database Subject Filter"
click at [254, 106] on input "embase" at bounding box center [339, 107] width 367 height 25
click at [255, 106] on input "embase" at bounding box center [339, 107] width 367 height 25
type input "cinahl"
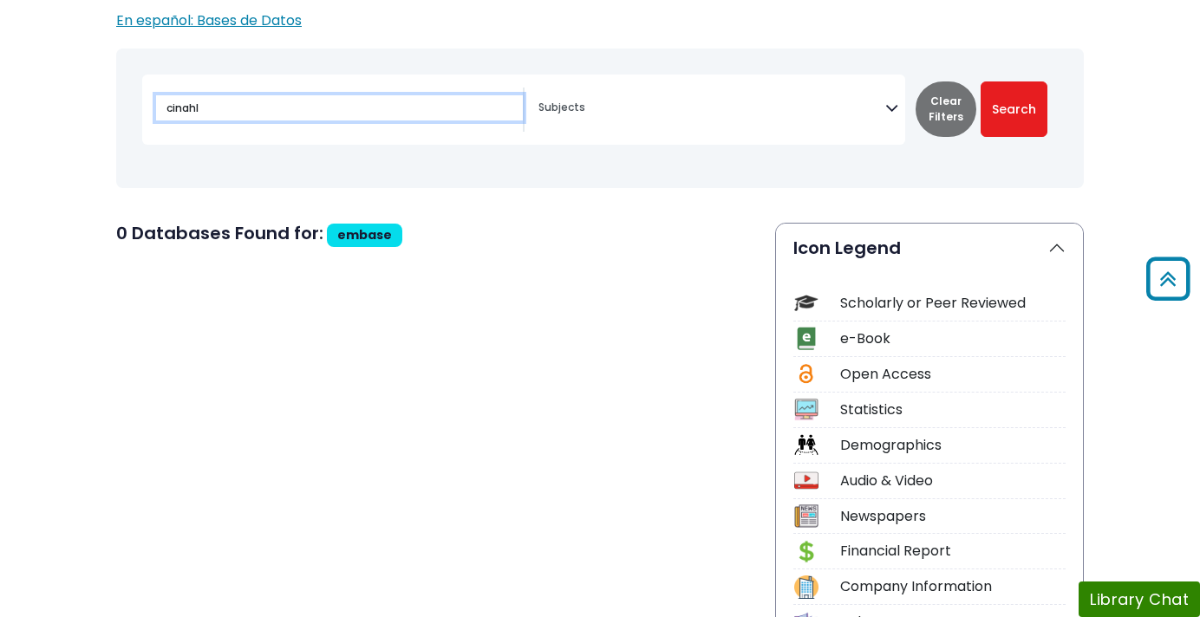
click at [980, 81] on button "Search" at bounding box center [1013, 108] width 67 height 55
select select "Database Subject Filter"
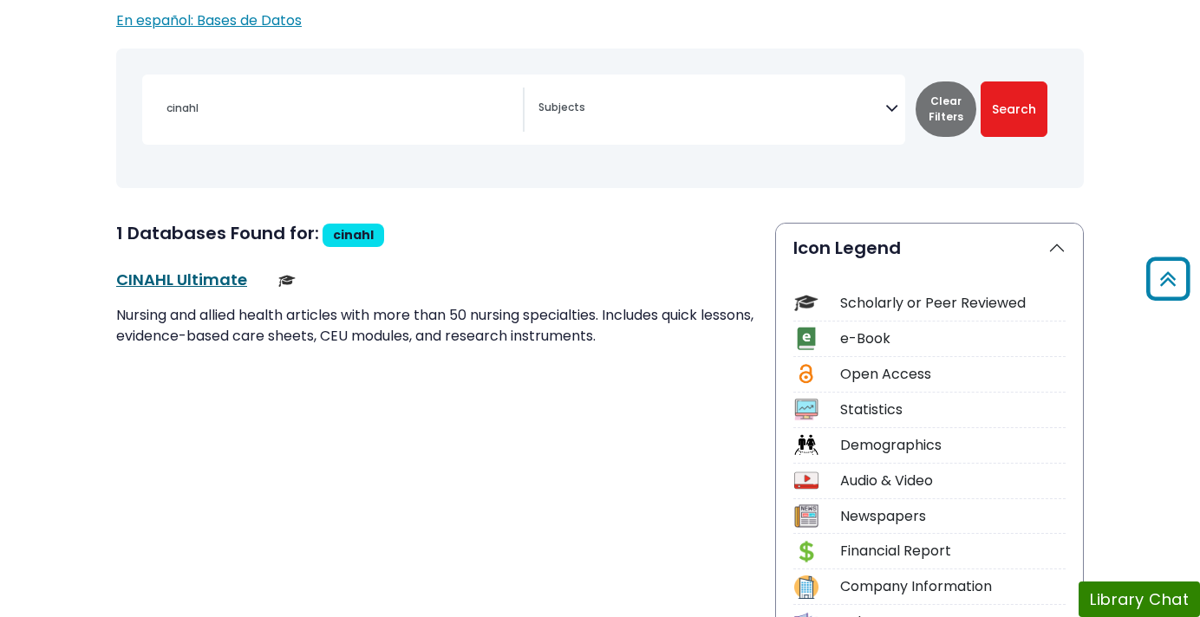
click at [190, 273] on link "CINAHL Ultimate This link opens in a new window" at bounding box center [181, 280] width 131 height 22
